Goal: Task Accomplishment & Management: Manage account settings

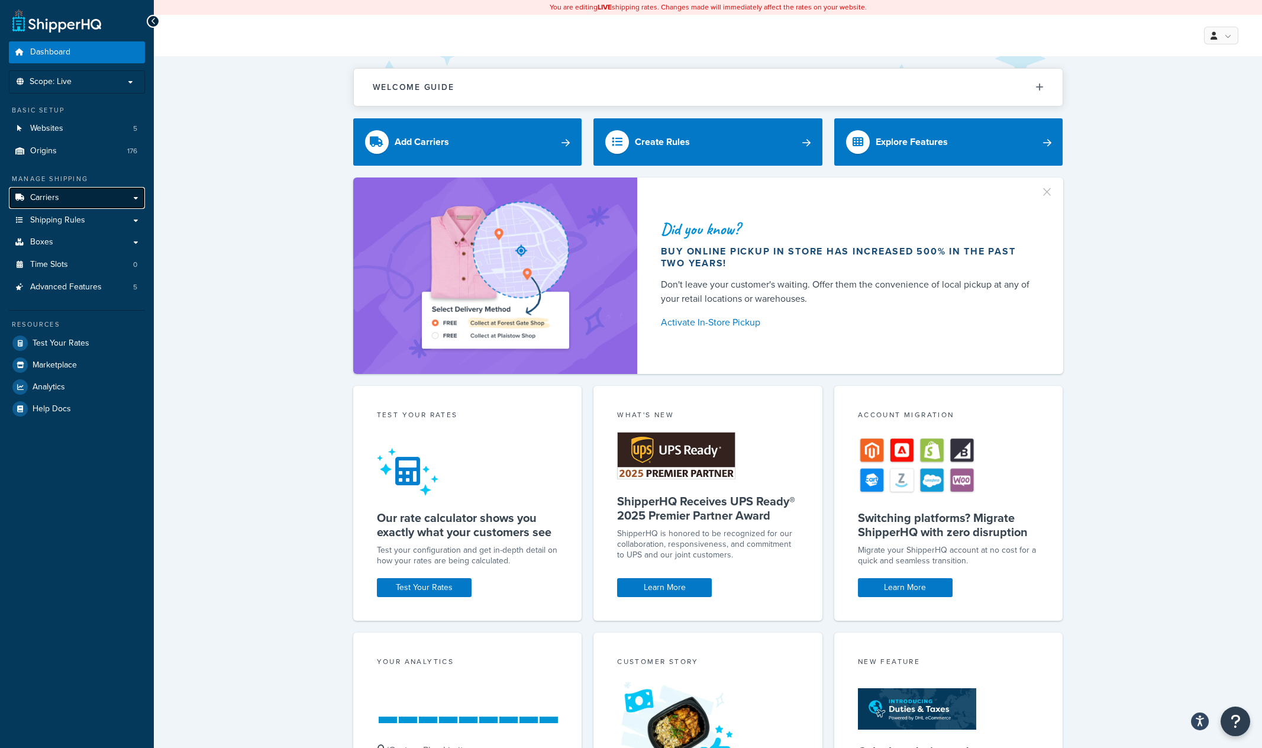
click at [99, 202] on link "Carriers" at bounding box center [77, 198] width 136 height 22
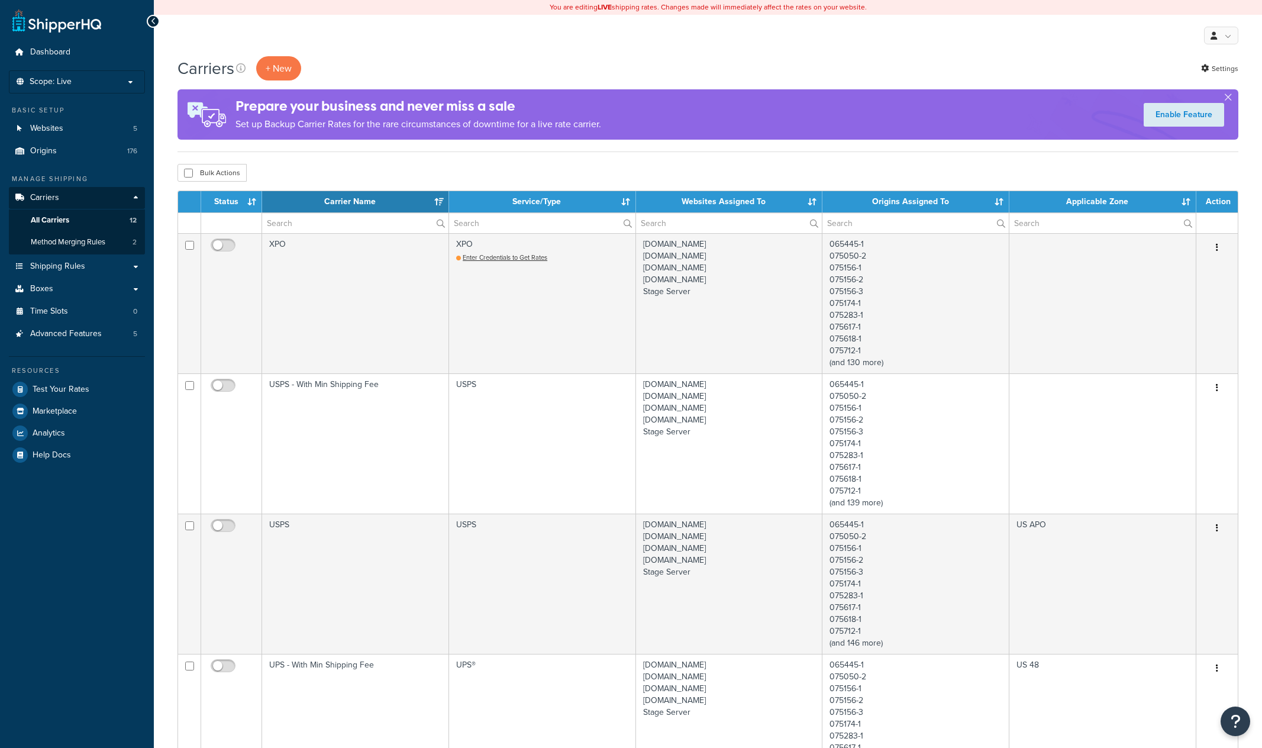
select select "15"
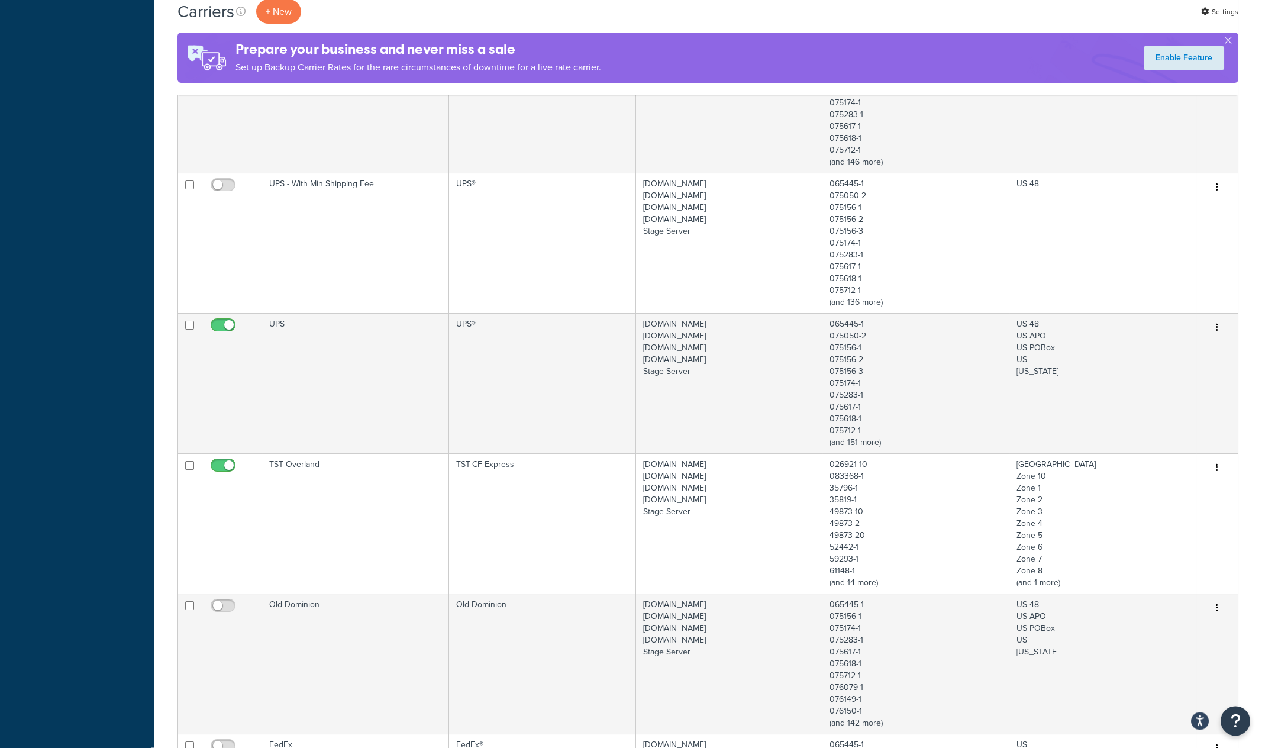
scroll to position [555, 0]
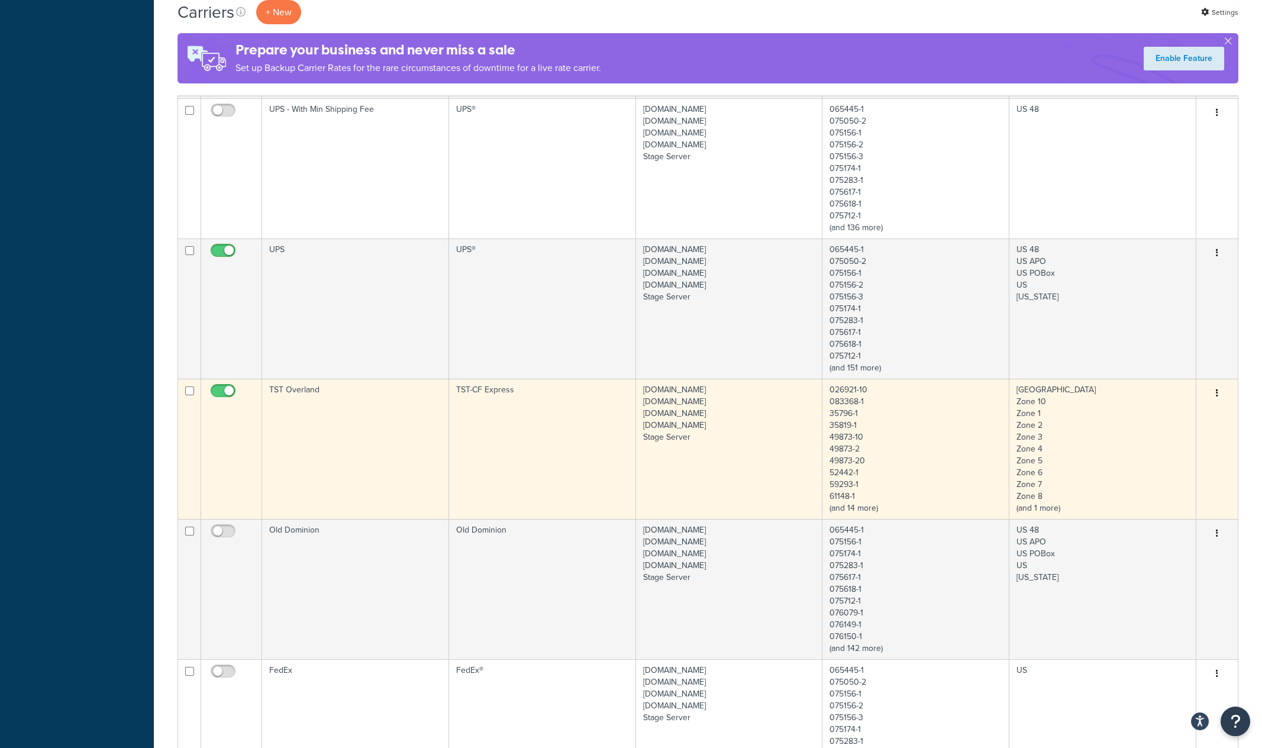
click at [354, 438] on td "TST Overland" at bounding box center [355, 449] width 187 height 140
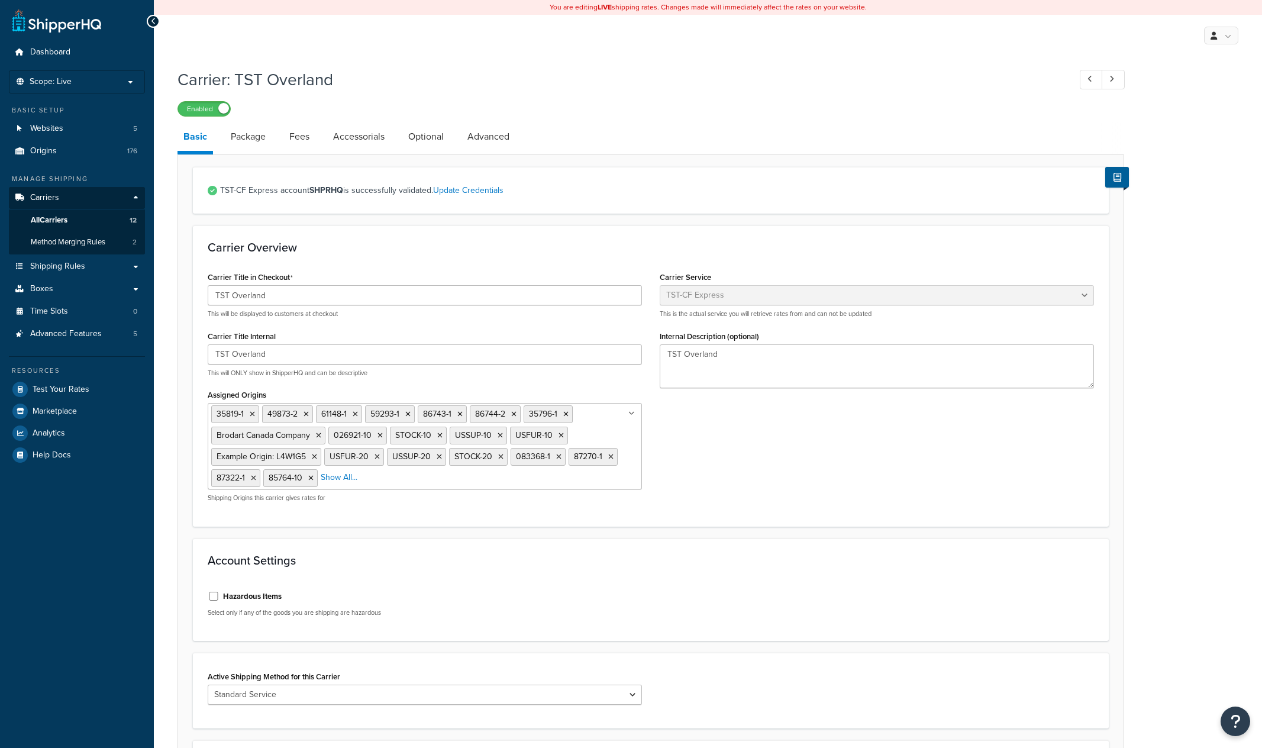
select select "tstOverlandFreight"
click at [477, 193] on link "Update Credentials" at bounding box center [468, 190] width 70 height 12
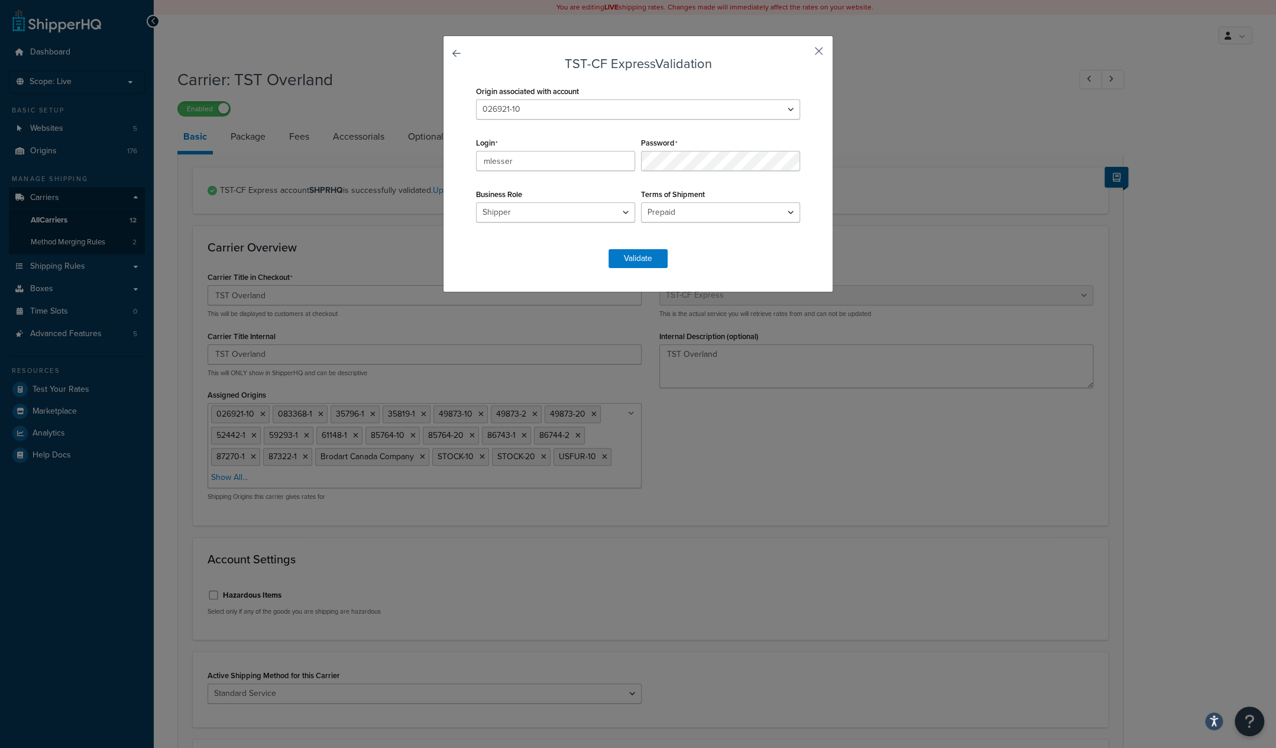
click at [803, 54] on button "button" at bounding box center [801, 55] width 3 height 3
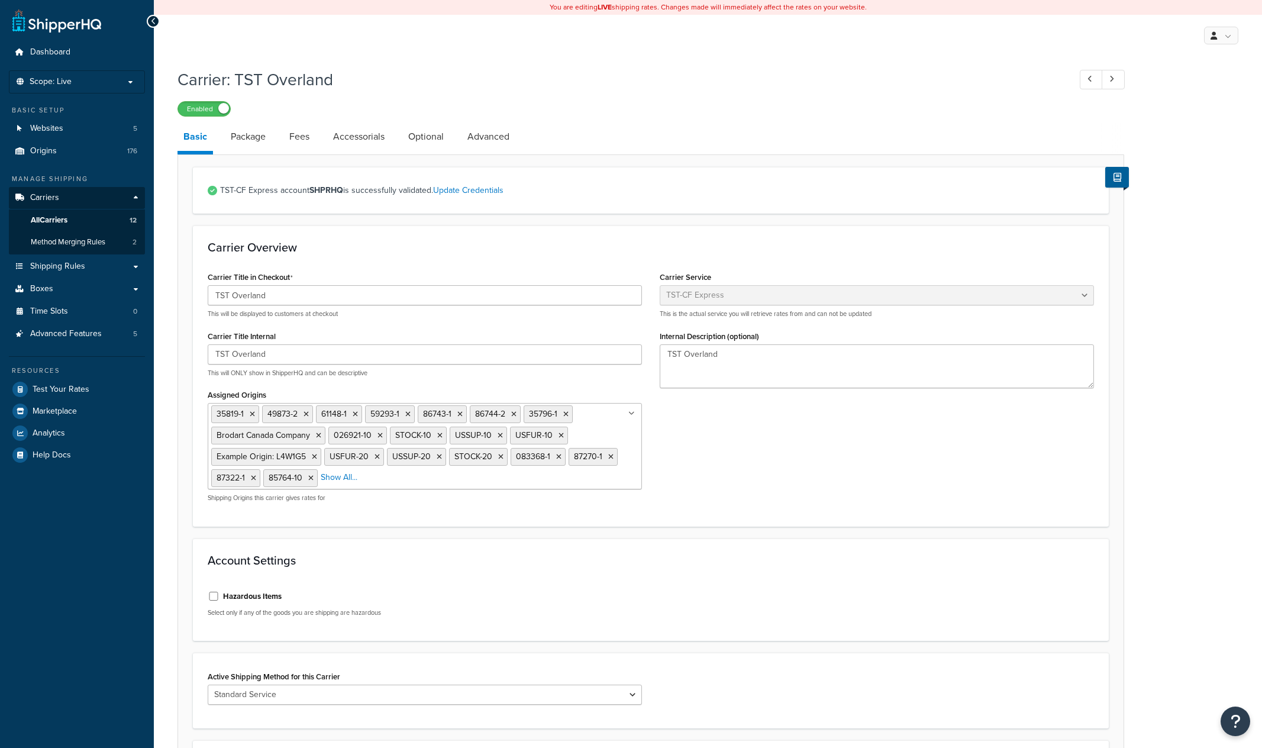
select select "tstOverlandFreight"
click at [474, 190] on link "Update Credentials" at bounding box center [468, 190] width 70 height 12
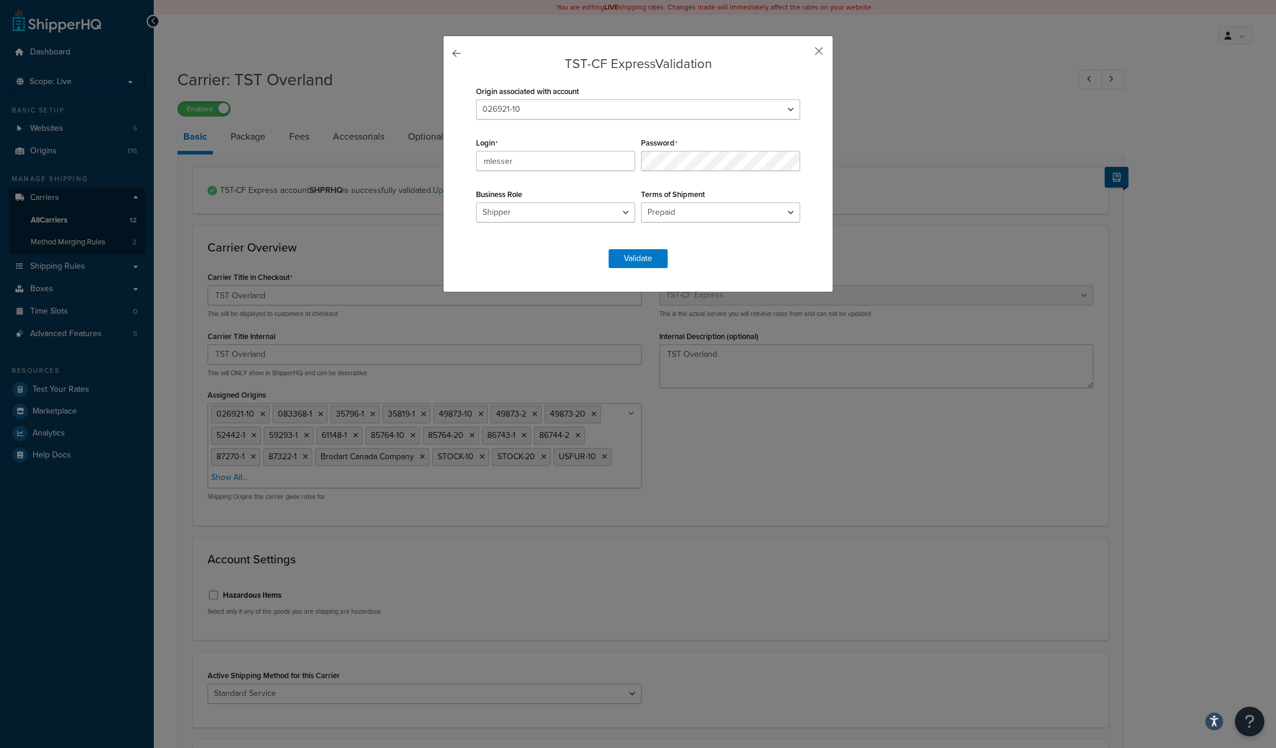
click at [803, 54] on button "button" at bounding box center [801, 55] width 3 height 3
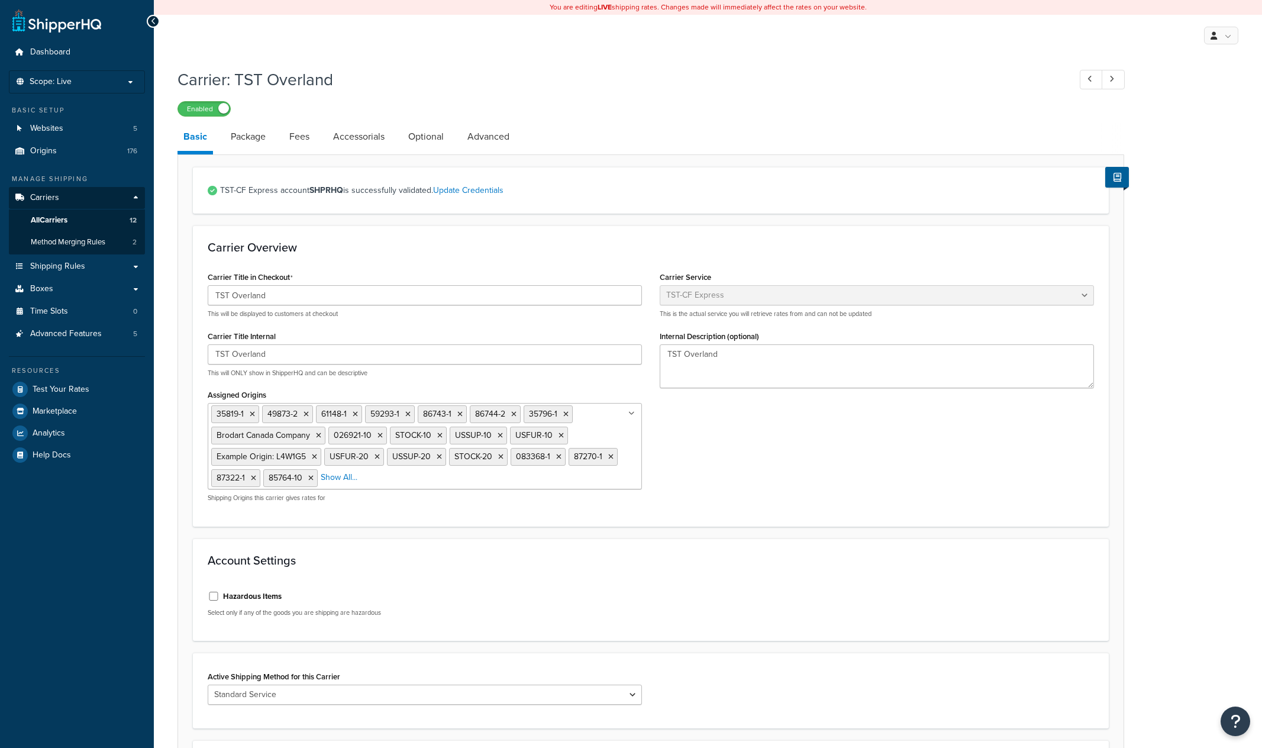
select select "tstOverlandFreight"
click at [131, 84] on p "Scope: Live" at bounding box center [76, 82] width 125 height 10
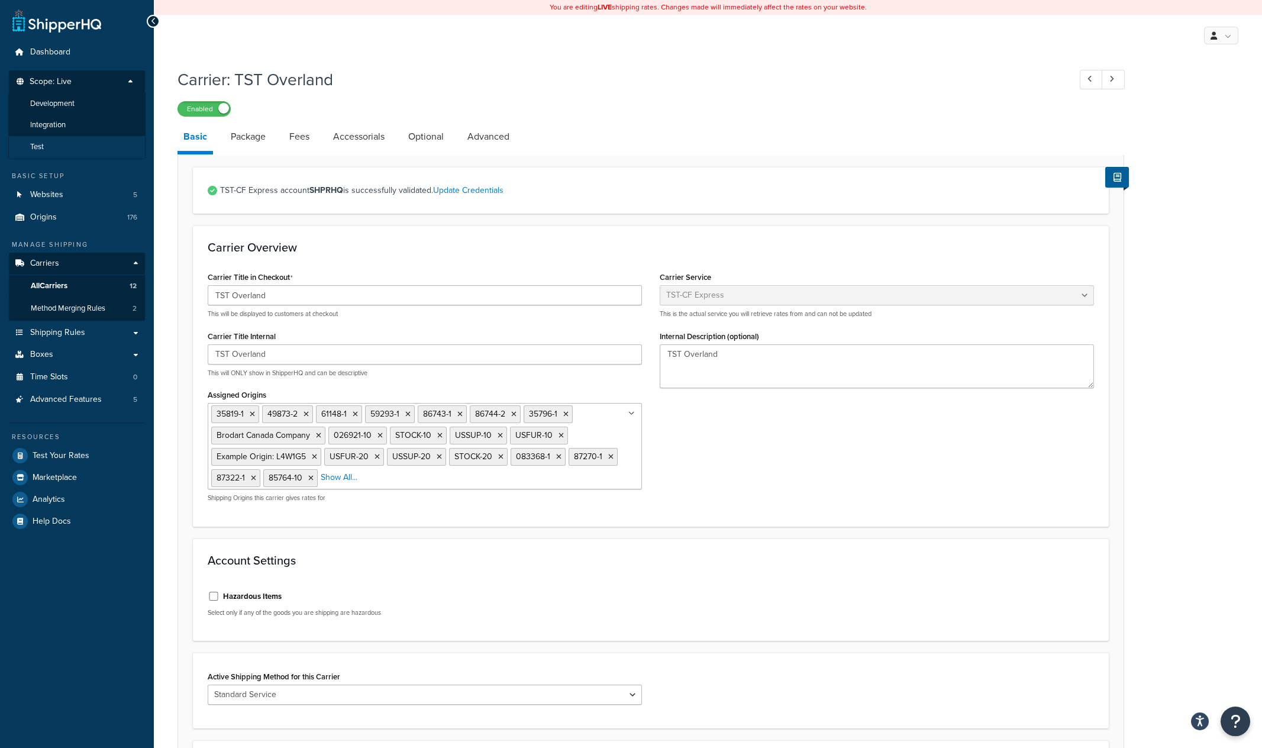
click at [40, 143] on span "Test" at bounding box center [37, 147] width 14 height 10
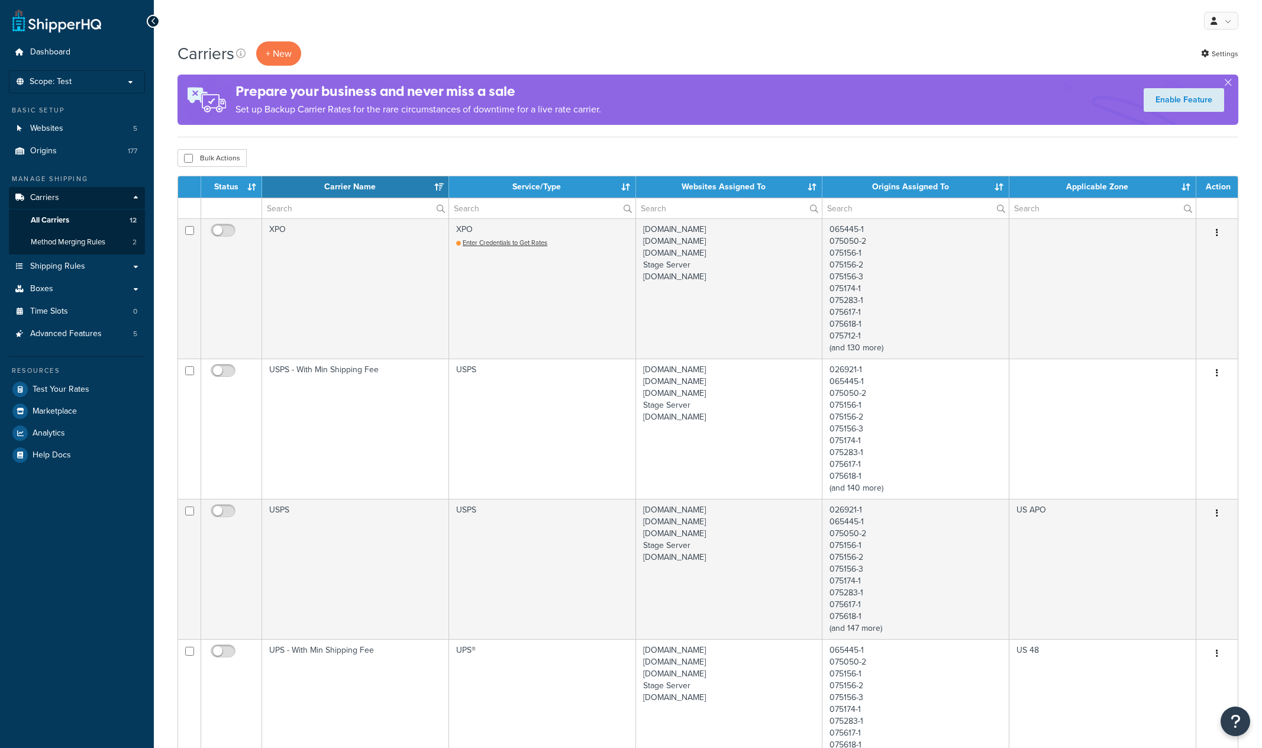
select select "15"
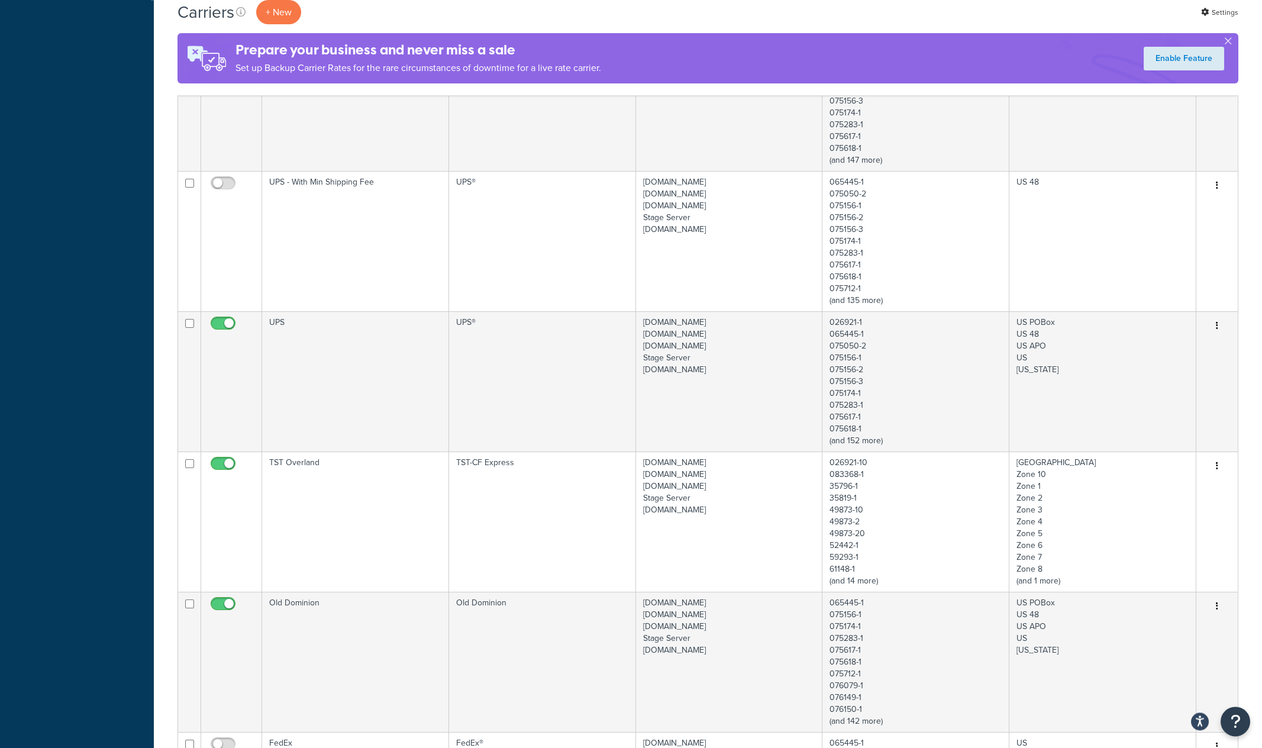
scroll to position [494, 0]
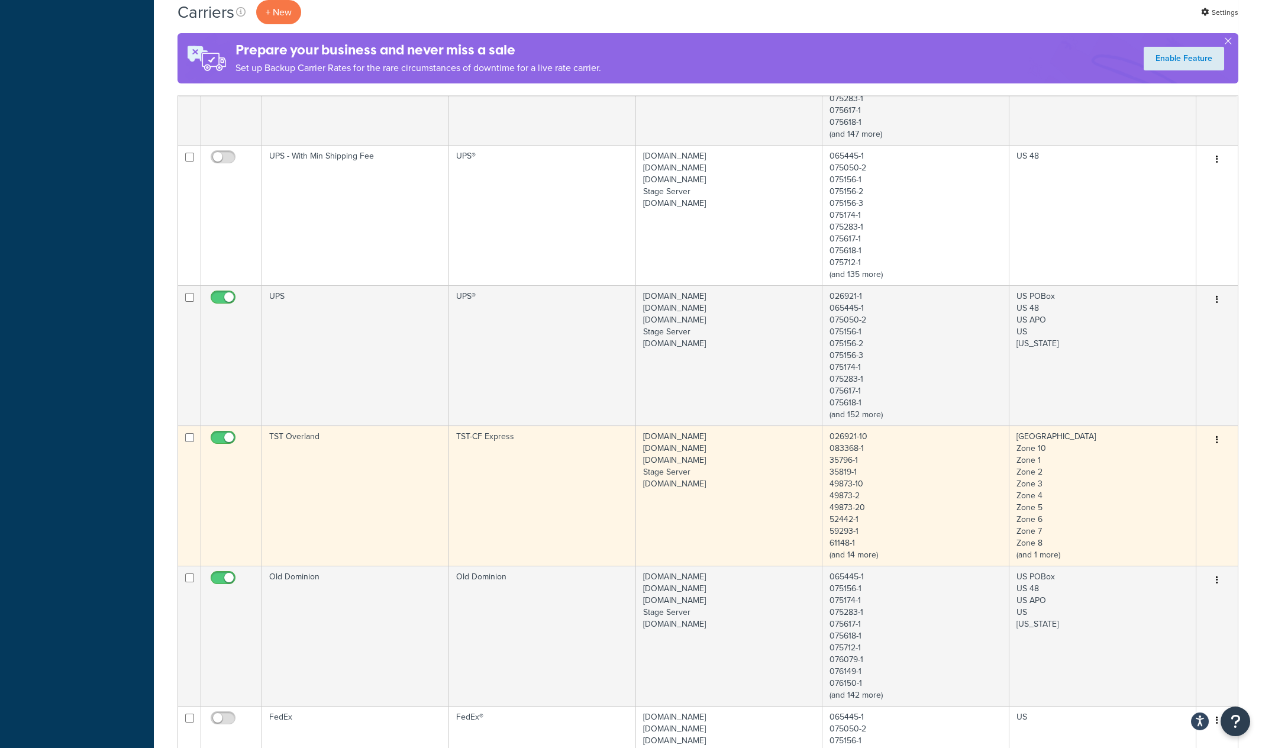
click at [376, 467] on td "TST Overland" at bounding box center [355, 495] width 187 height 140
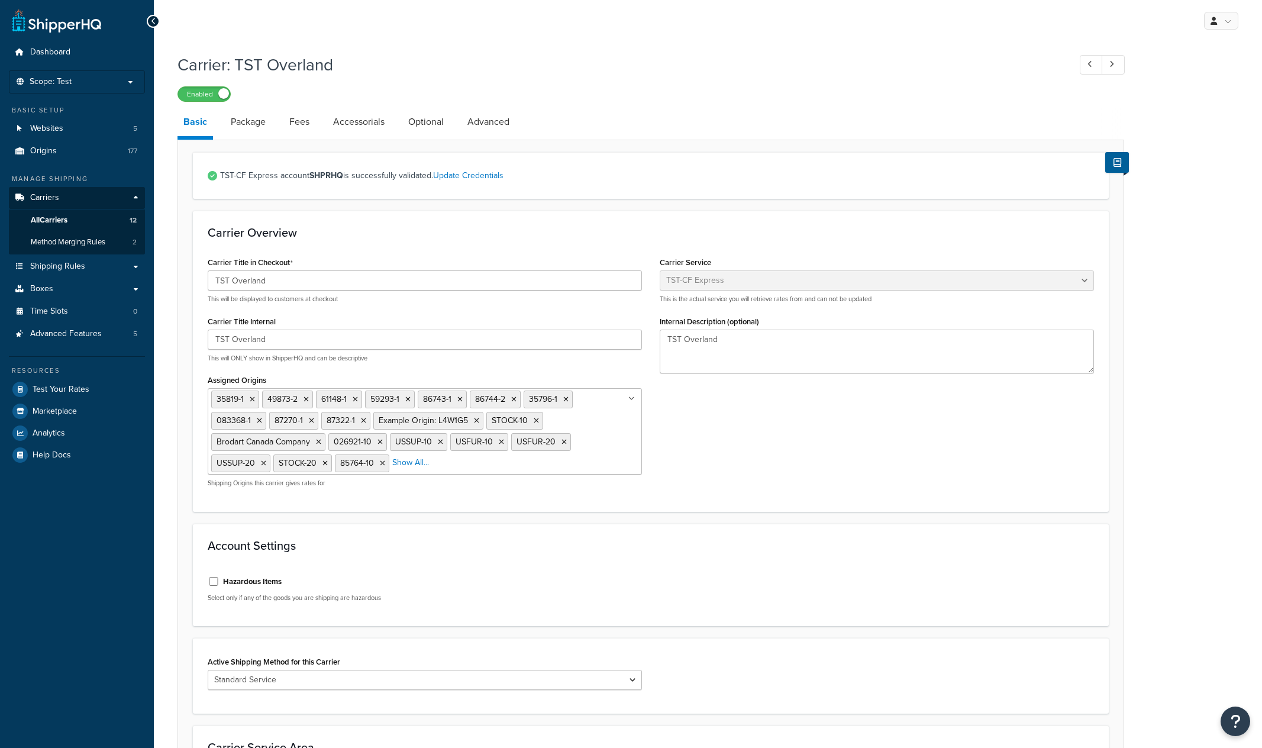
select select "tstOverlandFreight"
click at [488, 172] on link "Update Credentials" at bounding box center [468, 175] width 70 height 12
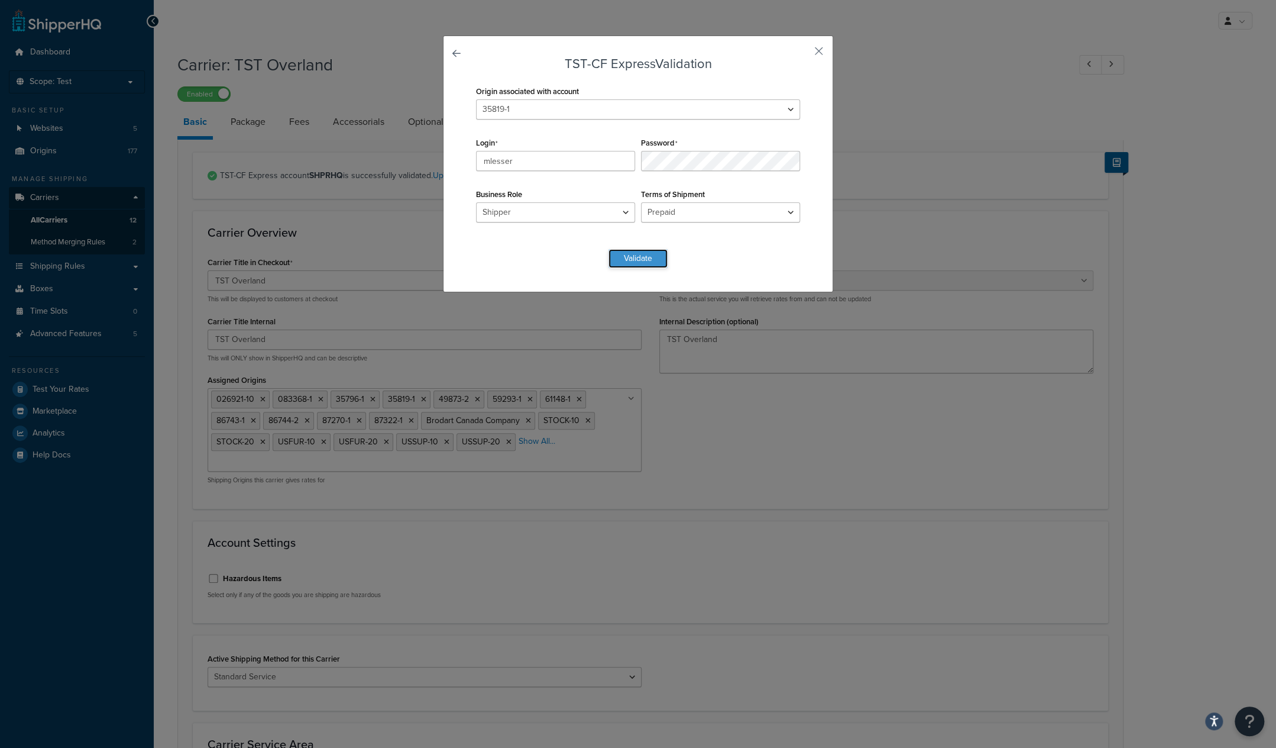
click at [635, 259] on button "Validate" at bounding box center [638, 258] width 59 height 19
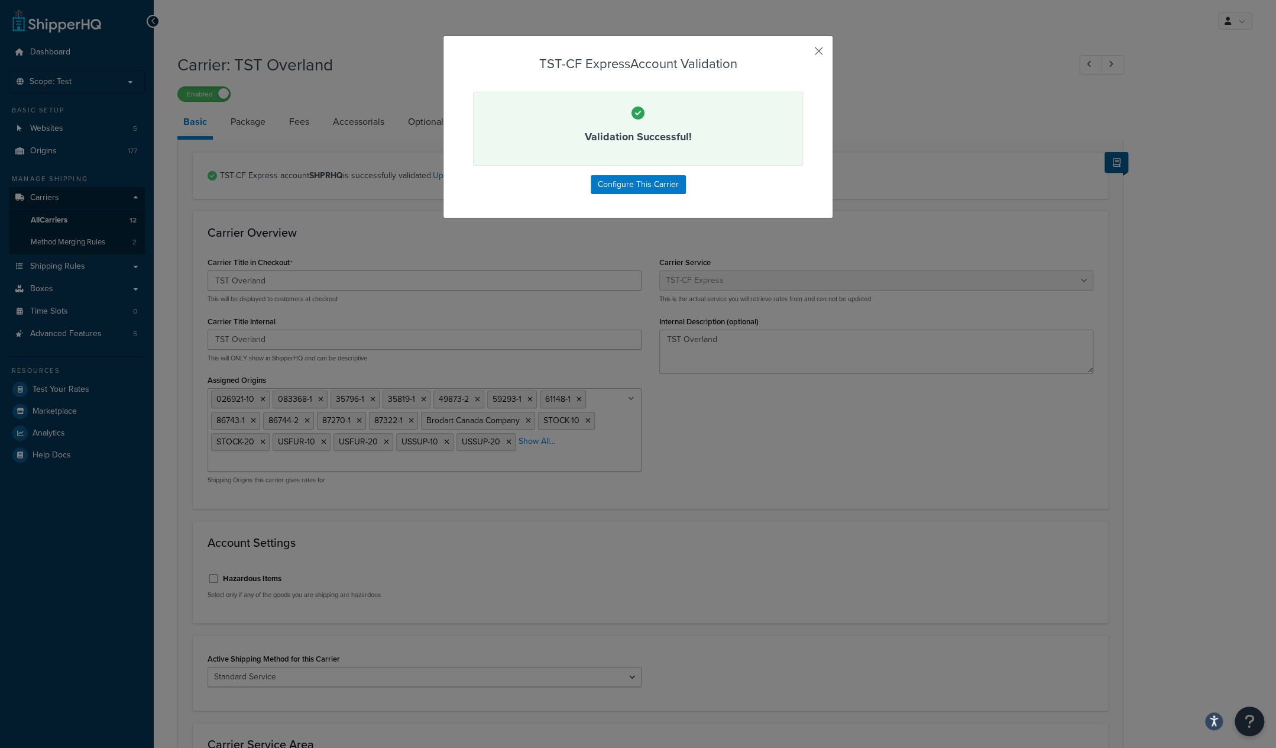
click at [803, 54] on button "button" at bounding box center [801, 55] width 3 height 3
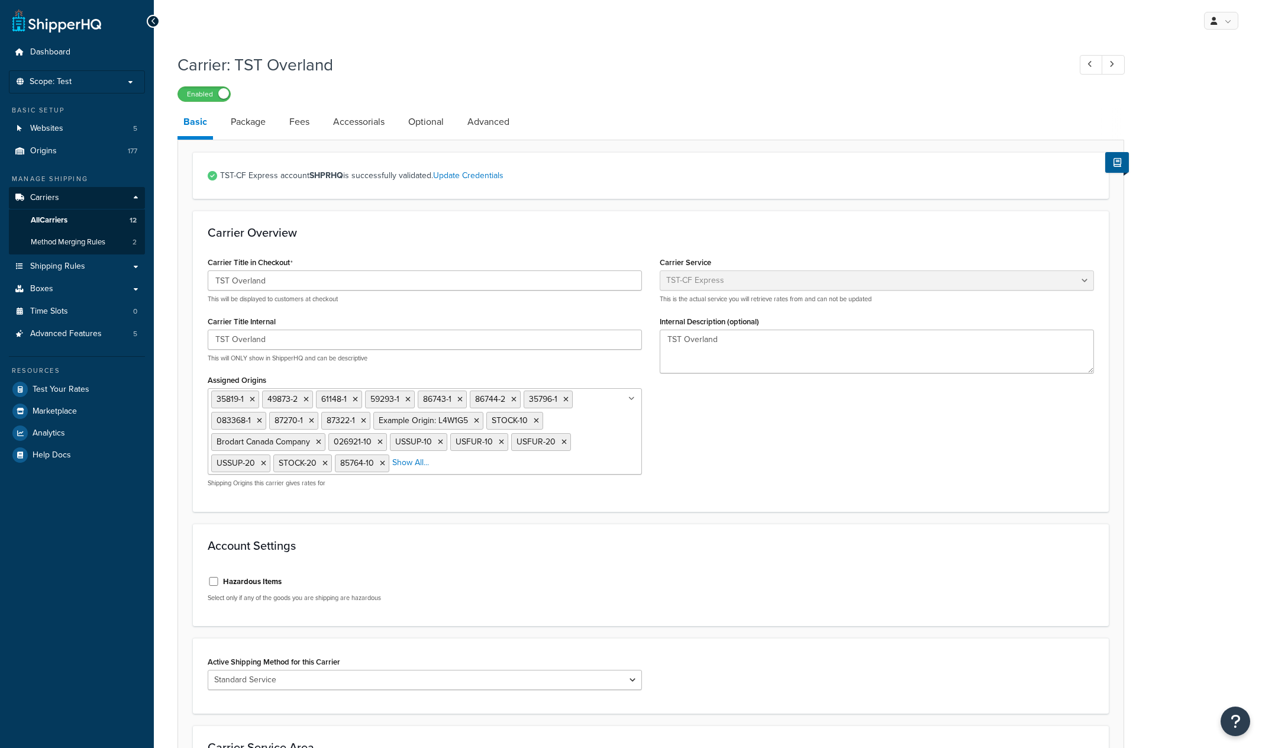
select select "tstOverlandFreight"
